Goal: Communication & Community: Answer question/provide support

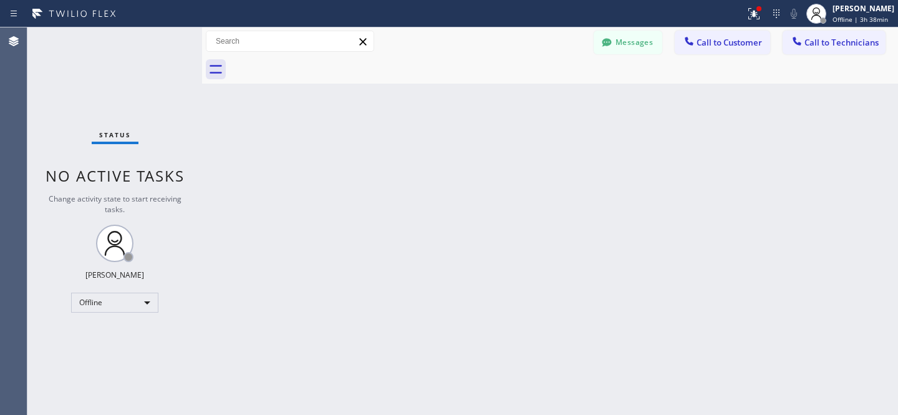
scroll to position [837, 0]
click at [106, 311] on div "Offline" at bounding box center [114, 303] width 87 height 20
click at [105, 332] on li "Available" at bounding box center [114, 334] width 85 height 15
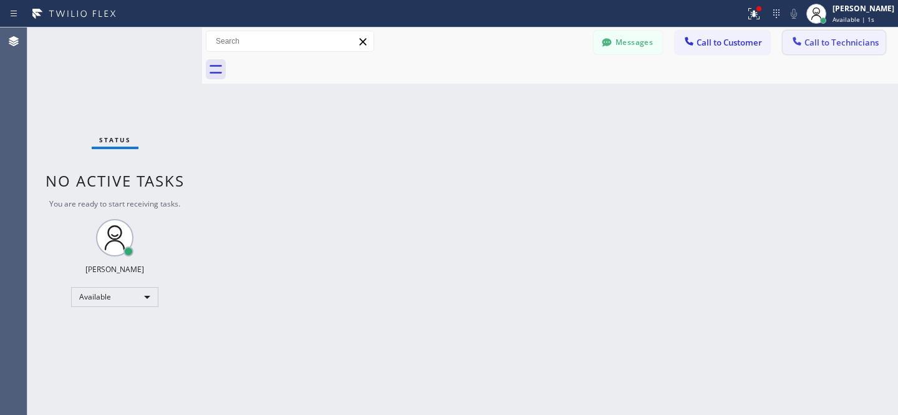
click at [808, 34] on button "Call to Technicians" at bounding box center [834, 43] width 103 height 24
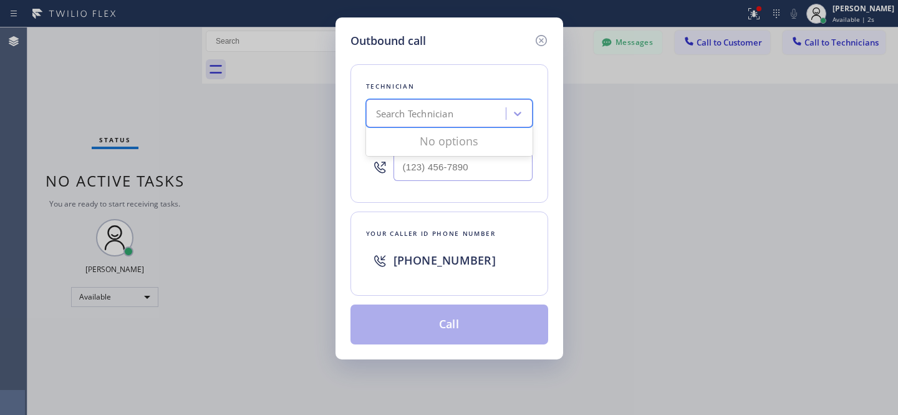
click at [390, 102] on div "Search Technician" at bounding box center [449, 113] width 167 height 28
type input "la art"
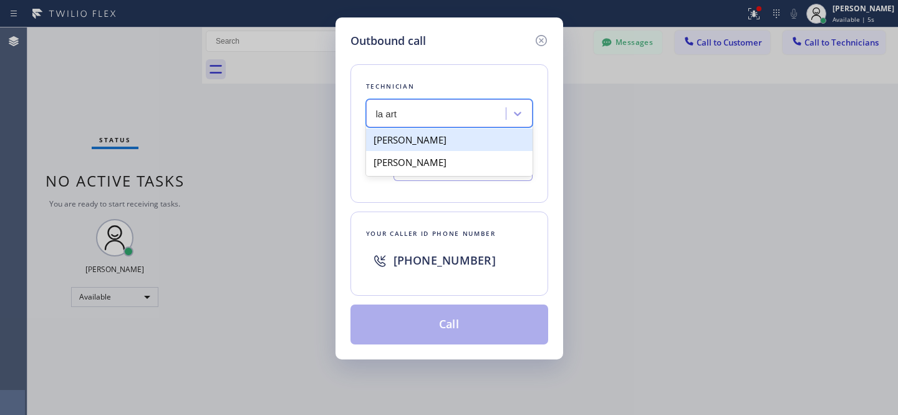
click at [401, 142] on div "[PERSON_NAME]" at bounding box center [449, 140] width 167 height 22
type input "[PHONE_NUMBER]"
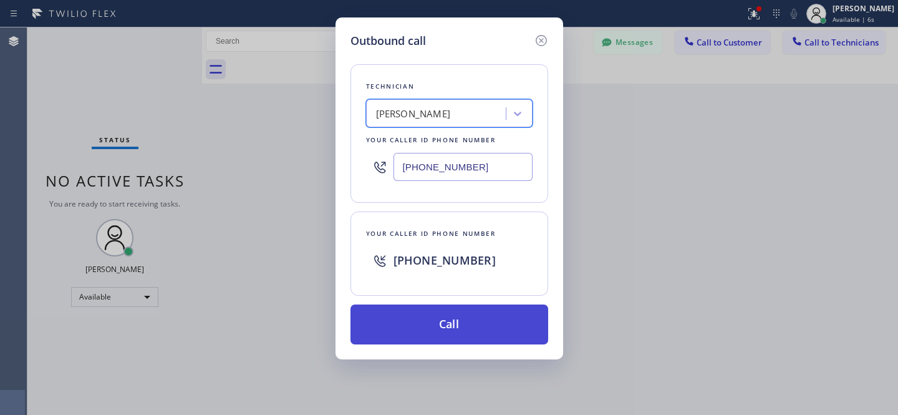
click at [435, 329] on button "Call" at bounding box center [450, 324] width 198 height 40
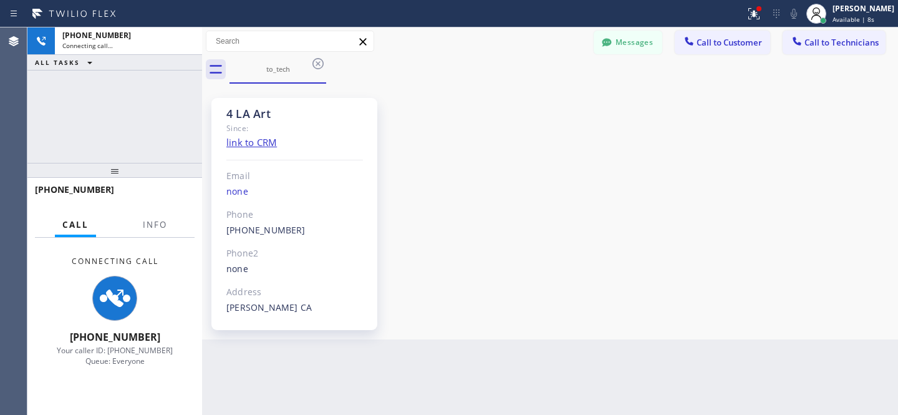
scroll to position [90, 0]
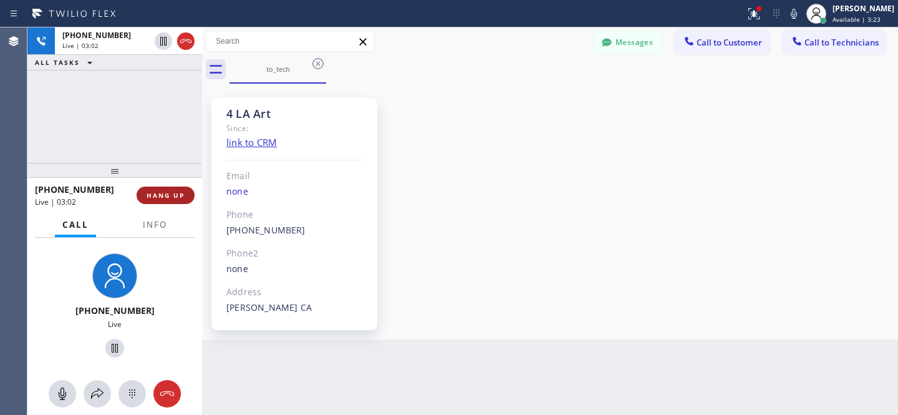
click at [179, 195] on span "HANG UP" at bounding box center [166, 195] width 38 height 9
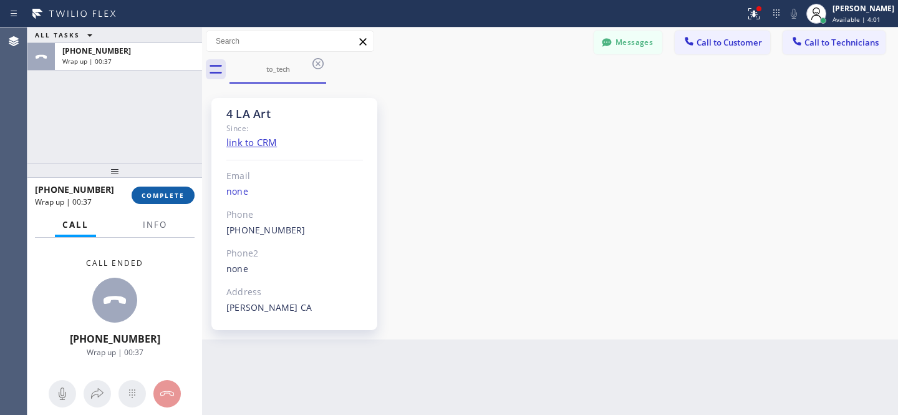
click at [168, 196] on span "COMPLETE" at bounding box center [163, 195] width 43 height 9
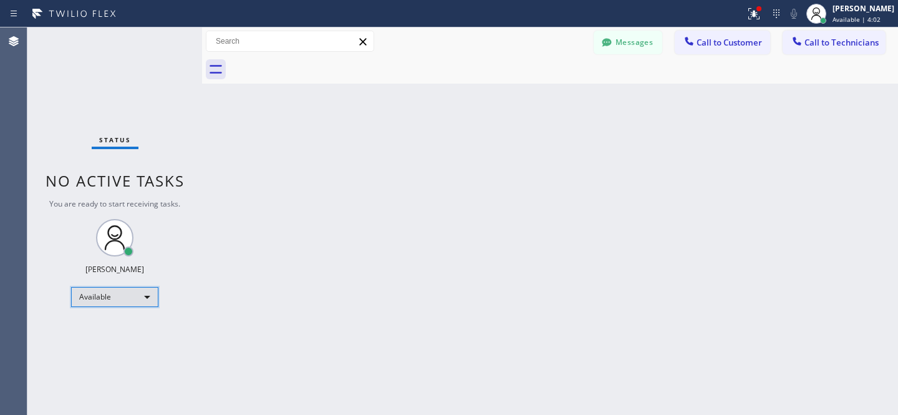
click at [115, 292] on div "Available" at bounding box center [114, 297] width 87 height 20
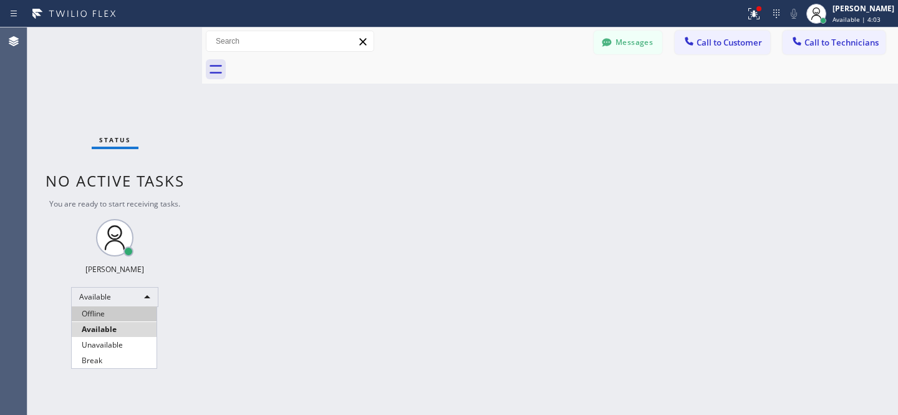
click at [110, 308] on li "Offline" at bounding box center [114, 313] width 85 height 15
